Goal: Transaction & Acquisition: Obtain resource

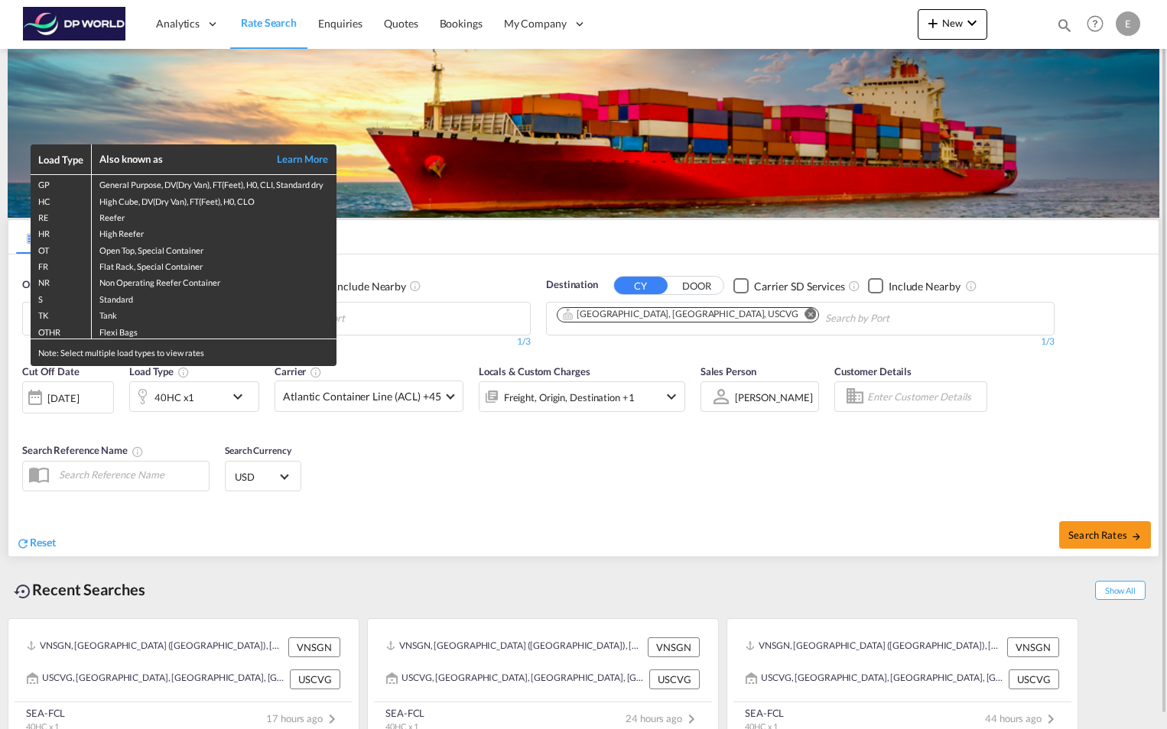
click at [432, 323] on div "Load Type Also known as Learn More GP General Purpose, DV(Dry Van), FT(Feet), H…" at bounding box center [583, 364] width 1167 height 729
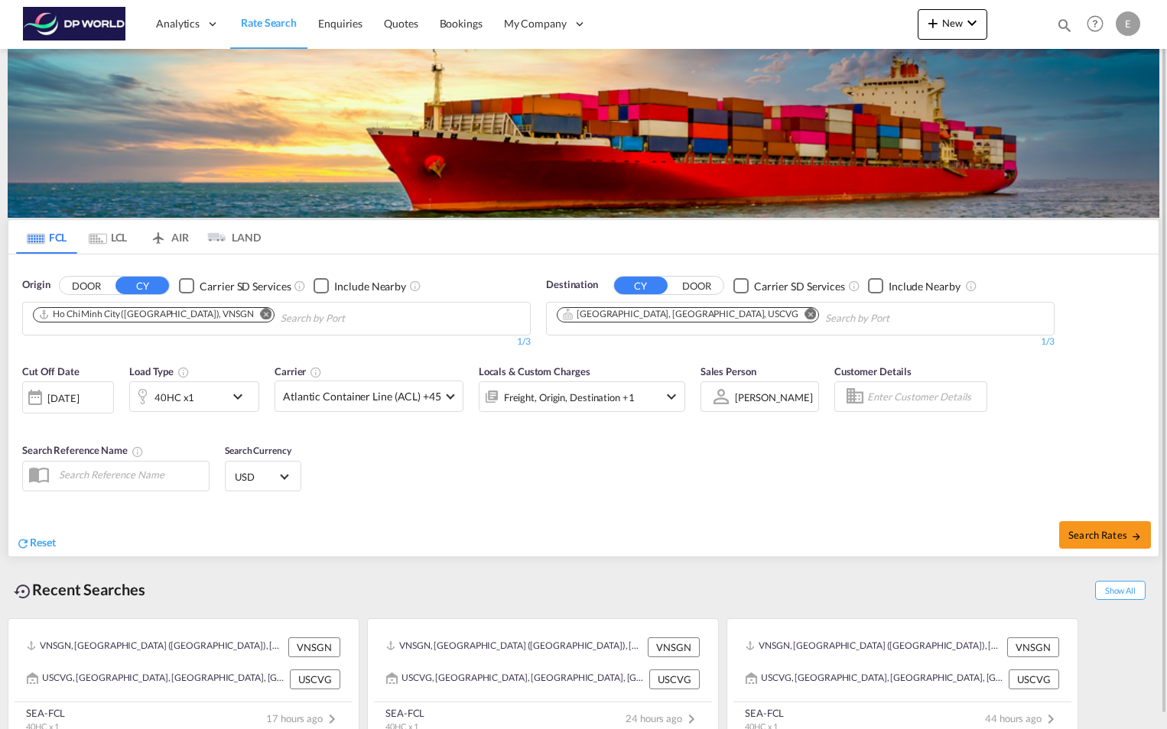
click at [261, 314] on md-icon "Remove" at bounding box center [266, 313] width 11 height 11
click at [795, 313] on button "Remove" at bounding box center [806, 315] width 23 height 15
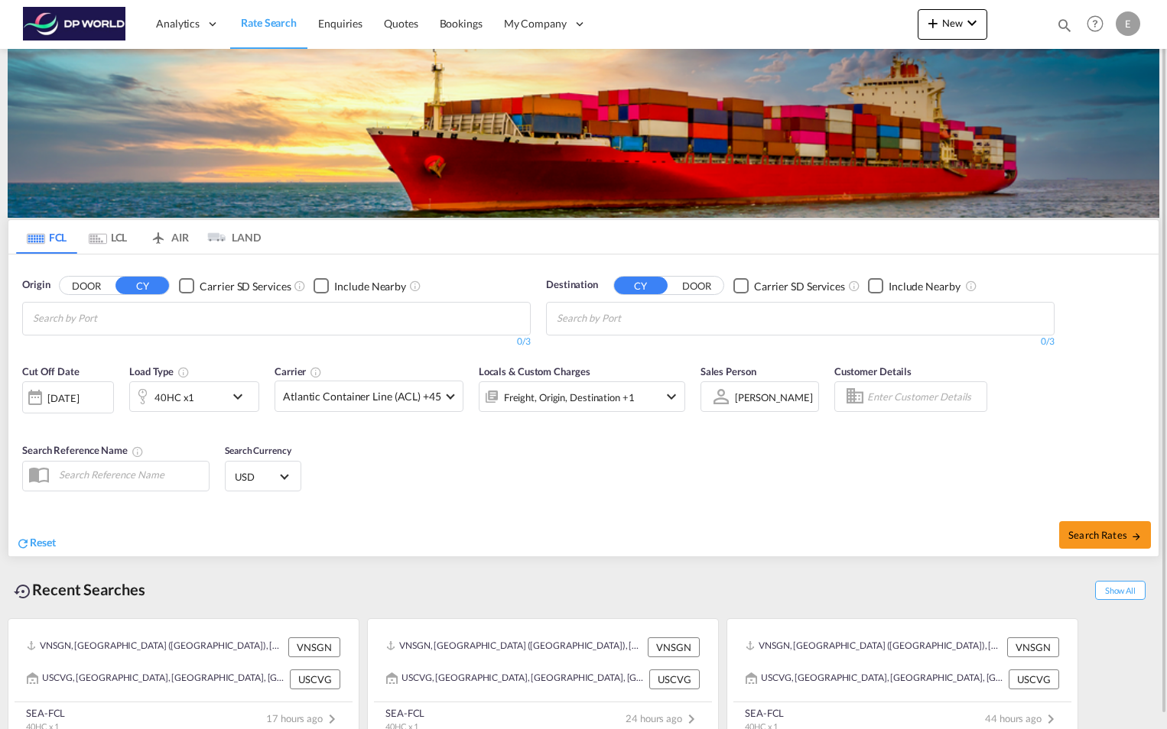
click at [316, 322] on body "Analytics Reports Dashboard Rate Search Enquiries Quotes Bookings" at bounding box center [583, 364] width 1167 height 729
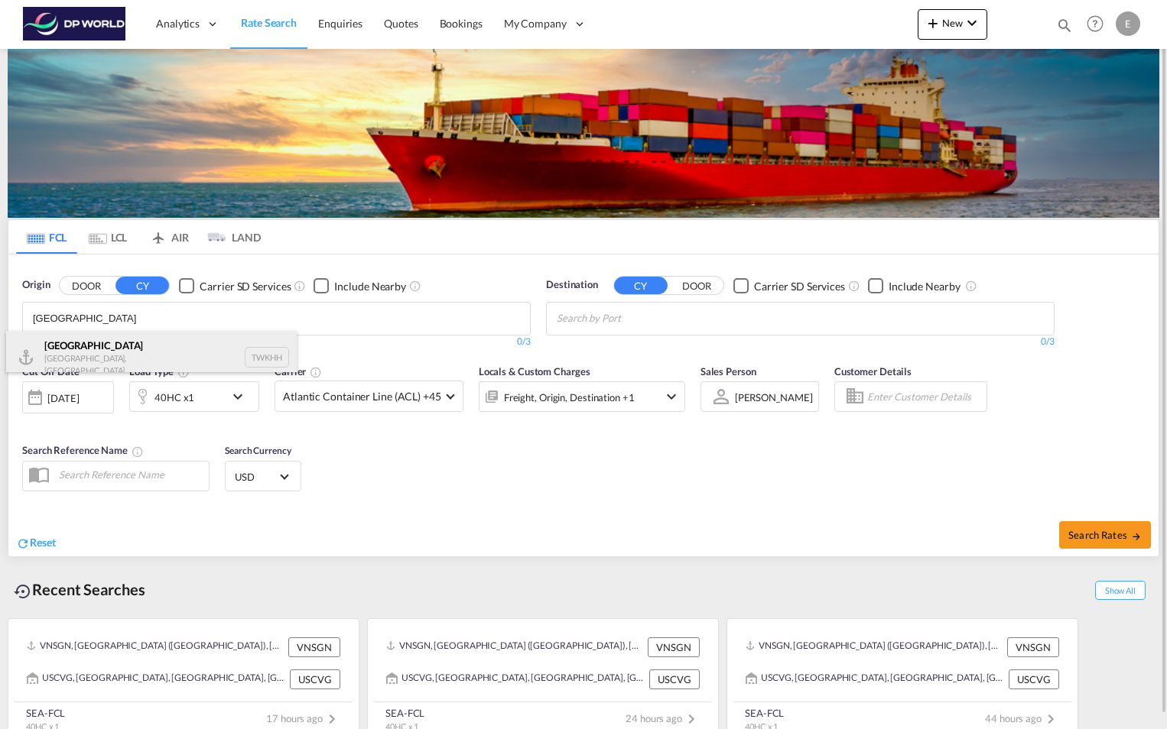
type input "KAOHSIUNG"
click at [102, 343] on div "Kaohsiung Taiwan, Province of China TWKHH" at bounding box center [151, 357] width 291 height 53
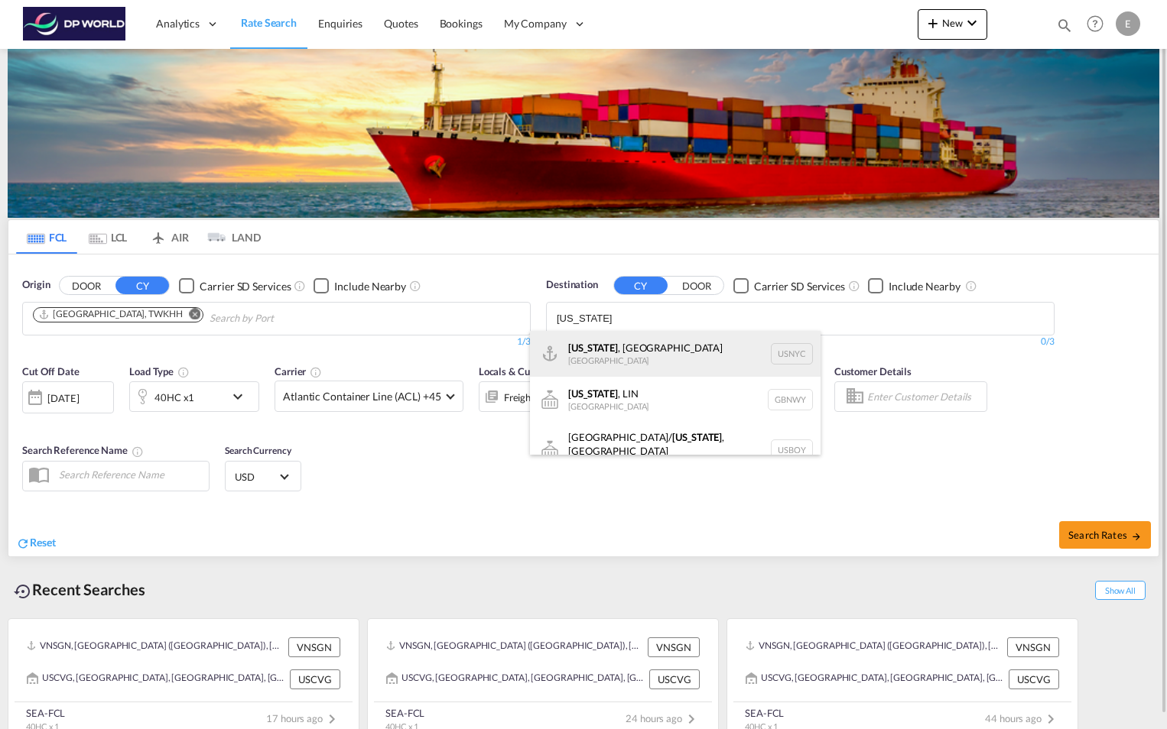
type input "NEW YORK"
click at [641, 354] on div "New York , NY United States USNYC" at bounding box center [675, 354] width 291 height 46
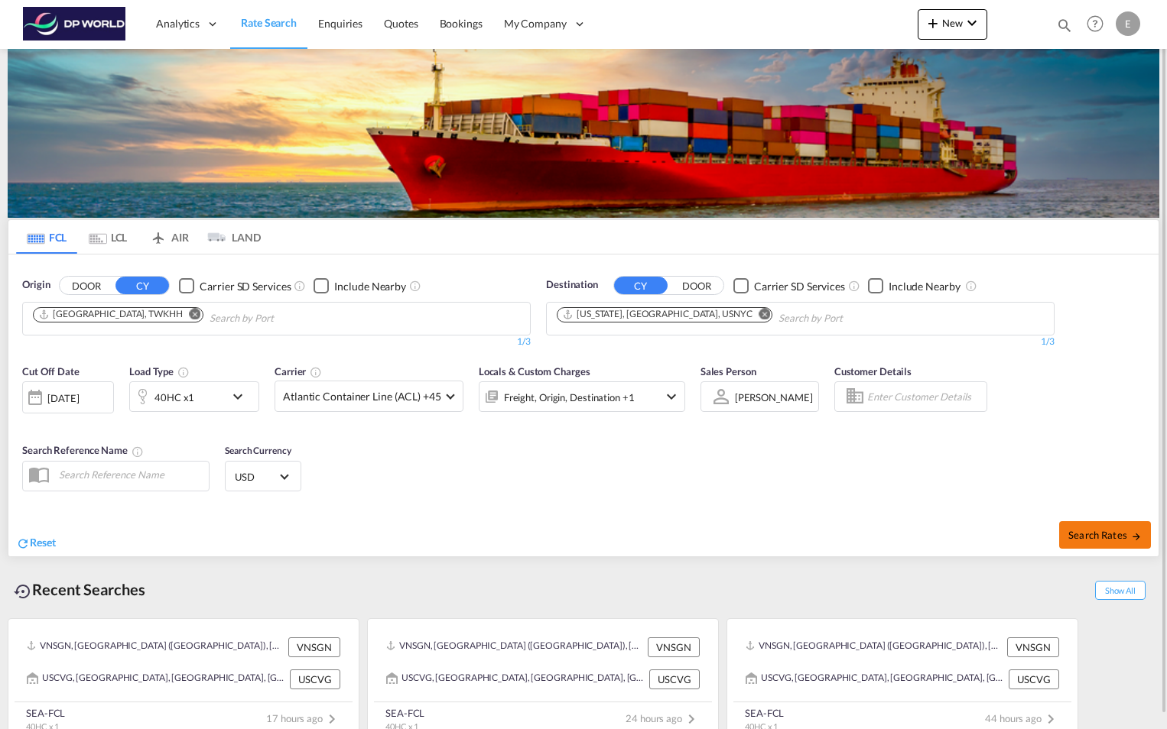
click at [1092, 543] on button "Search Rates" at bounding box center [1105, 535] width 92 height 28
type input "TWKHH to USNYC / 3 Oct 2025"
